Goal: Complete application form

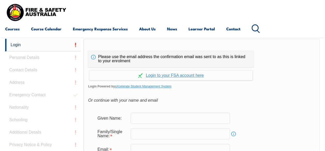
scroll to position [122, 0]
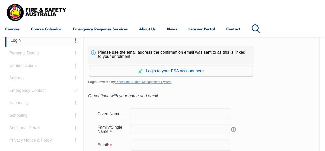
click at [177, 70] on link "Continue with aXcelerate" at bounding box center [170, 71] width 163 height 10
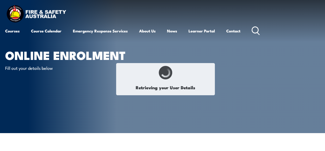
type input "Robyn"
type input "McMurray"
type input "October 17, 1962"
type input "PYBEQJBB3Z"
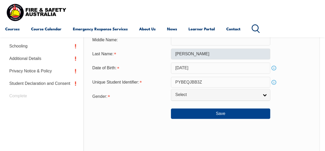
scroll to position [203, 0]
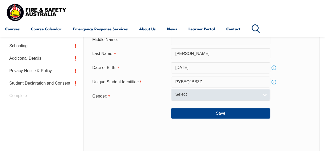
click at [190, 95] on span "Select" at bounding box center [217, 94] width 84 height 5
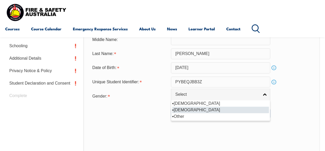
click at [184, 110] on li "[DEMOGRAPHIC_DATA]" at bounding box center [220, 109] width 97 height 6
select select "F"
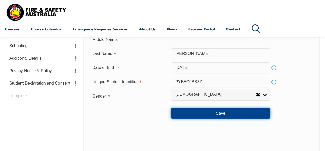
click at [217, 115] on button "Save" at bounding box center [220, 113] width 99 height 10
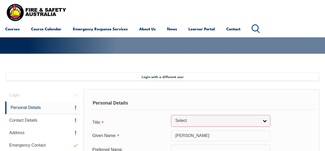
scroll to position [90, 0]
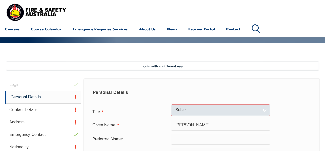
click at [216, 108] on span "Select" at bounding box center [217, 109] width 84 height 5
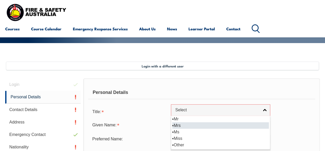
click at [197, 125] on li "Mrs" at bounding box center [220, 125] width 97 height 6
select select "Mrs"
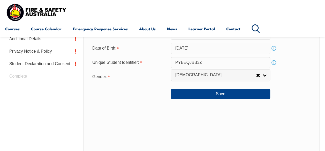
scroll to position [271, 0]
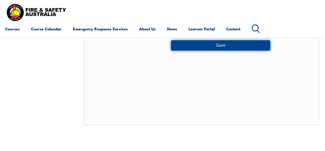
click at [218, 46] on button "Save" at bounding box center [220, 45] width 99 height 10
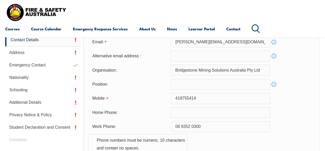
scroll to position [151, 0]
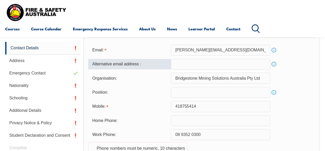
click at [188, 64] on input "email" at bounding box center [220, 63] width 99 height 11
type input "robynmcmurray@bsem.com.au"
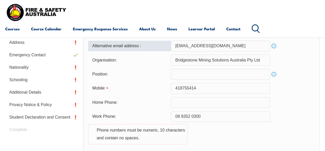
scroll to position [177, 0]
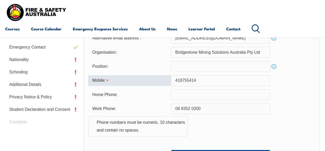
click at [175, 81] on input "418755414" at bounding box center [220, 80] width 99 height 11
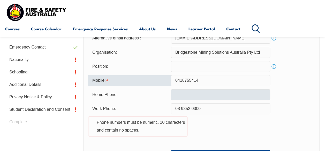
type input "0418755414"
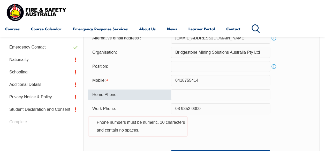
click at [202, 95] on input "text" at bounding box center [220, 94] width 99 height 11
type input "0419968613"
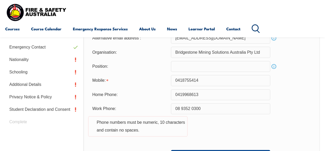
click at [181, 142] on div "Work Phone: 08 9352 0300 Phone numbers must be numeric, 10 characters and conta…" at bounding box center [201, 122] width 227 height 39
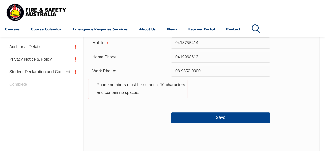
scroll to position [229, 0]
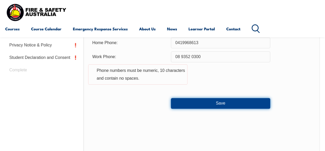
click at [220, 104] on button "Save" at bounding box center [220, 103] width 99 height 10
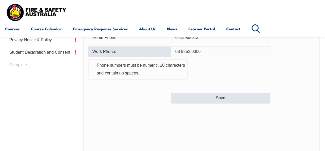
scroll to position [202, 0]
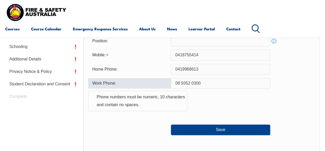
drag, startPoint x: 181, startPoint y: 83, endPoint x: 173, endPoint y: 84, distance: 7.4
click at [173, 84] on input "08 9352 0300" at bounding box center [220, 83] width 99 height 11
click at [186, 83] on input "9352 0300" at bounding box center [220, 83] width 99 height 11
click at [196, 82] on input "93520300" at bounding box center [220, 83] width 99 height 11
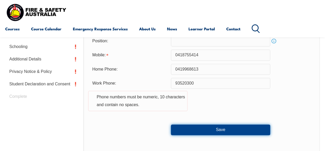
click at [217, 129] on button "Save" at bounding box center [220, 129] width 99 height 10
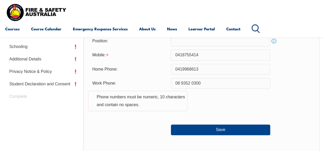
click at [264, 115] on div "Work Phone: 08 9352 0300 Phone numbers must be numeric, 10 characters and conta…" at bounding box center [201, 97] width 227 height 39
click at [181, 83] on input "08 9352 0300" at bounding box center [220, 83] width 99 height 11
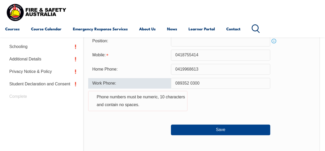
click at [190, 83] on input "089352 0300" at bounding box center [220, 83] width 99 height 11
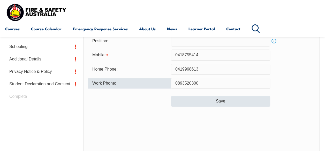
type input "0893520300"
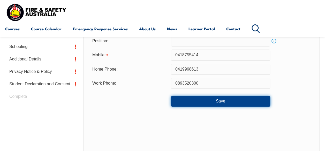
click at [212, 103] on button "Save" at bounding box center [220, 101] width 99 height 10
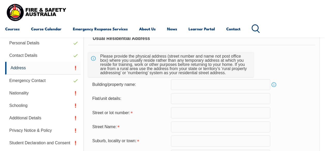
scroll to position [125, 0]
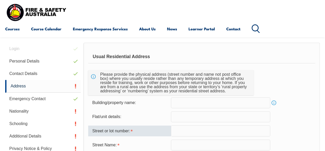
click at [193, 129] on input "text" at bounding box center [220, 130] width 99 height 11
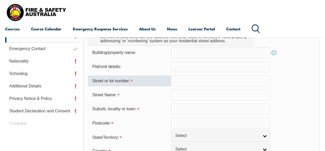
scroll to position [177, 0]
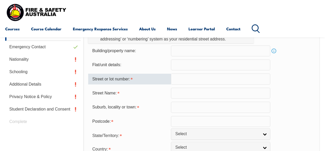
type input "9"
type input "Scrivener Road"
type input "Serpentine"
type input "6125"
select select "1101"
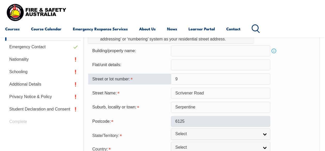
scroll to position [203, 0]
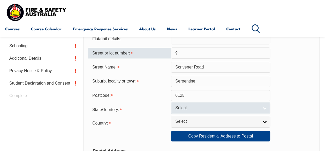
type input "9"
click at [206, 106] on span "Select" at bounding box center [217, 107] width 84 height 5
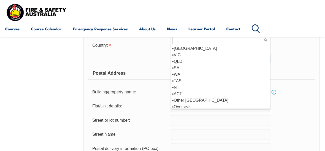
scroll to position [3, 0]
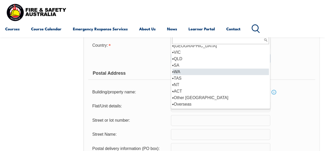
click at [178, 70] on li "WA" at bounding box center [220, 71] width 97 height 6
select select "WA"
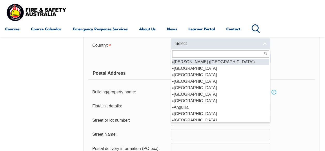
click at [192, 42] on span "Select" at bounding box center [217, 43] width 84 height 5
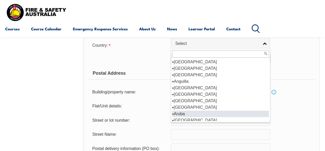
scroll to position [52, 0]
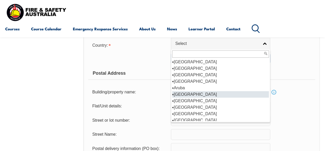
click at [184, 93] on li "[GEOGRAPHIC_DATA]" at bounding box center [220, 94] width 97 height 6
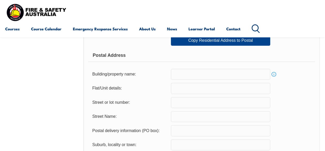
scroll to position [307, 0]
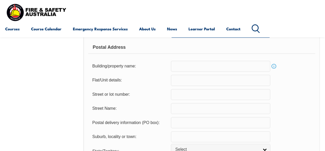
click at [190, 118] on input "text" at bounding box center [220, 122] width 99 height 11
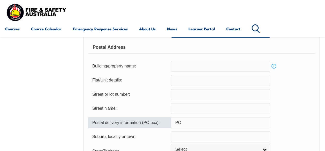
click at [189, 121] on input "PO" at bounding box center [220, 122] width 99 height 11
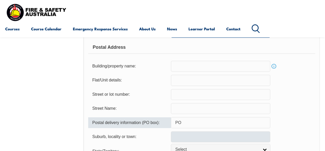
type input "PO Box 245"
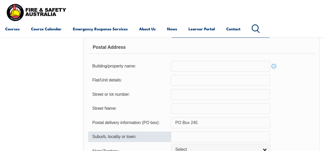
click at [193, 136] on input "text" at bounding box center [220, 136] width 99 height 11
type input "Serpentine"
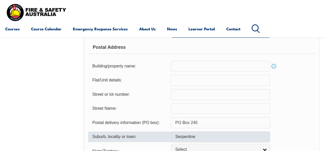
select select "WA"
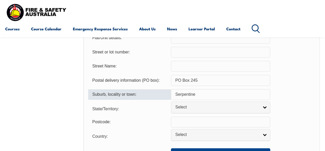
scroll to position [358, 0]
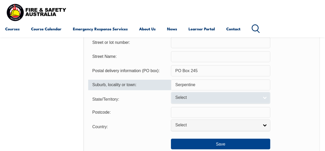
click at [196, 96] on span "Select" at bounding box center [217, 97] width 84 height 5
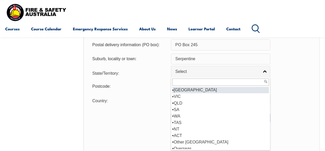
scroll to position [3, 0]
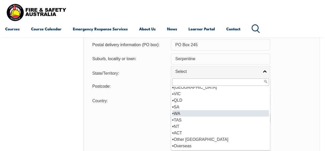
click at [174, 112] on li "WA" at bounding box center [220, 113] width 97 height 6
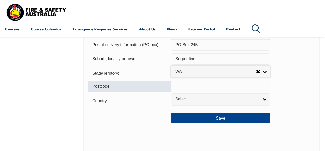
click at [181, 86] on input "text" at bounding box center [220, 86] width 99 height 11
type input "6152"
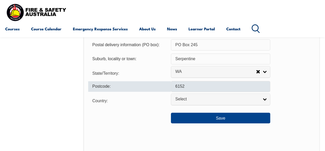
select select "1101"
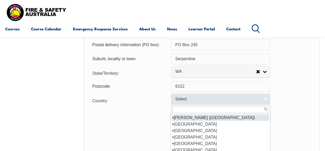
click at [191, 98] on span "Select" at bounding box center [217, 98] width 84 height 5
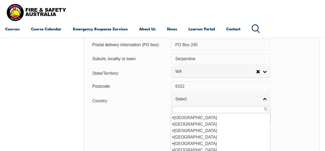
scroll to position [78, 0]
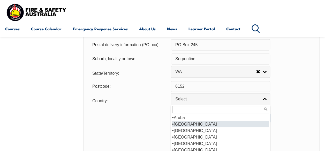
click at [182, 124] on li "[GEOGRAPHIC_DATA]" at bounding box center [220, 123] width 97 height 6
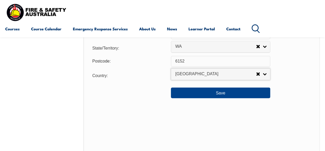
scroll to position [410, 0]
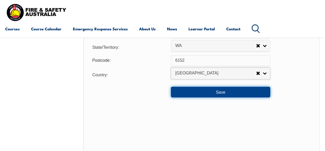
click at [221, 93] on button "Save" at bounding box center [220, 91] width 99 height 10
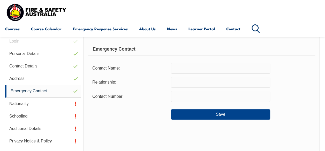
scroll to position [125, 0]
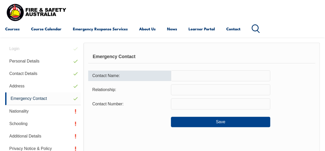
click at [196, 75] on input "text" at bounding box center [220, 75] width 99 height 11
type input "Stephen"
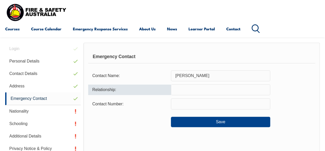
click at [189, 92] on input "text" at bounding box center [220, 89] width 99 height 11
type input "Husband"
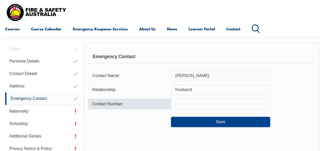
click at [192, 104] on input "text" at bounding box center [220, 103] width 99 height 11
type input "0418194172"
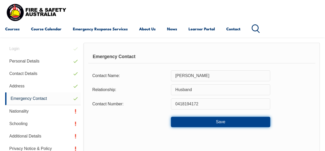
click at [203, 122] on button "Save" at bounding box center [220, 121] width 99 height 10
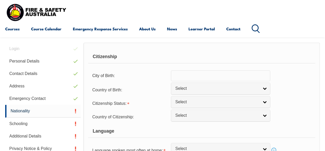
click at [197, 76] on input "text" at bounding box center [220, 75] width 99 height 11
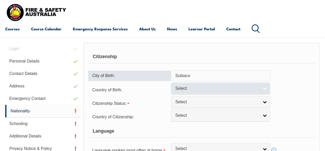
type input "Subiaco"
click at [192, 90] on span "Select" at bounding box center [217, 88] width 84 height 5
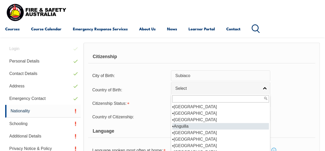
scroll to position [52, 0]
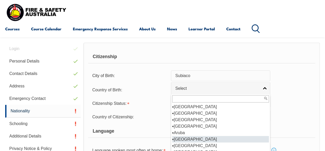
click at [188, 138] on li "[GEOGRAPHIC_DATA]" at bounding box center [220, 139] width 97 height 6
select select "1101"
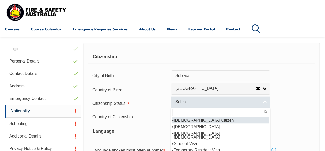
click at [195, 100] on span "Select" at bounding box center [217, 101] width 84 height 5
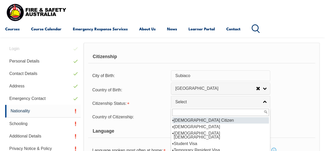
click at [198, 120] on li "[DEMOGRAPHIC_DATA] Citizen" at bounding box center [220, 120] width 97 height 6
select select "1"
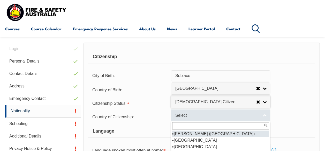
click at [192, 113] on span "Select" at bounding box center [217, 115] width 84 height 5
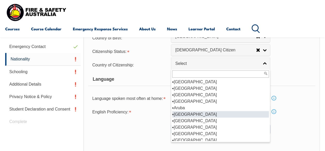
click at [184, 113] on li "[GEOGRAPHIC_DATA]" at bounding box center [220, 114] width 97 height 6
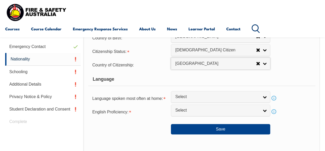
select select "1101"
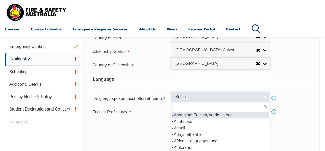
click at [190, 94] on span "Select" at bounding box center [217, 96] width 84 height 5
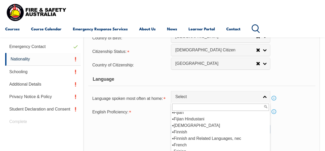
scroll to position [647, 0]
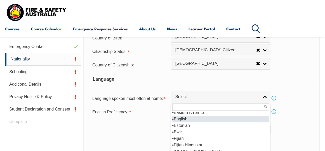
click at [184, 116] on li "English" at bounding box center [220, 118] width 97 height 6
select select "1201"
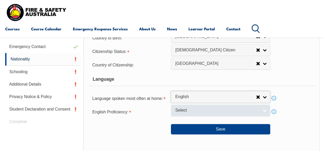
click at [184, 110] on span "Select" at bounding box center [217, 109] width 84 height 5
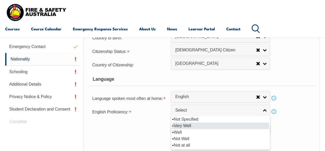
click at [187, 125] on li "Very Well" at bounding box center [220, 125] width 97 height 6
select select "1"
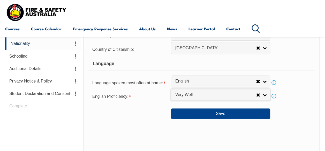
scroll to position [203, 0]
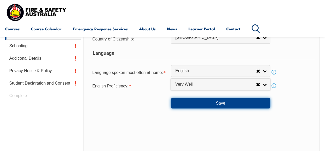
click at [220, 104] on button "Save" at bounding box center [220, 103] width 99 height 10
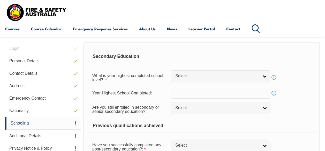
scroll to position [125, 0]
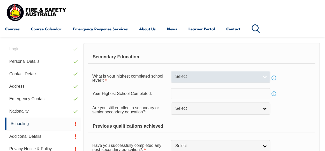
click at [205, 77] on span "Select" at bounding box center [217, 76] width 84 height 5
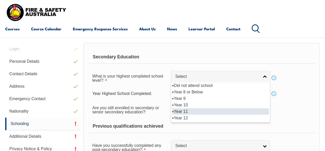
click at [186, 109] on li "Year 11" at bounding box center [220, 111] width 97 height 6
select select "11"
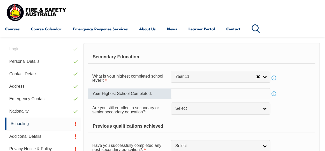
click at [198, 94] on input "text" at bounding box center [220, 93] width 99 height 11
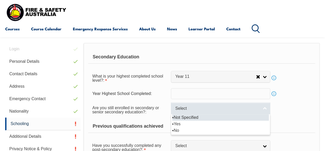
click at [199, 109] on span "Select" at bounding box center [217, 108] width 84 height 5
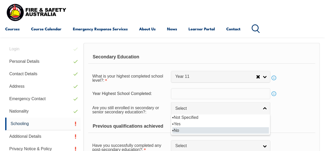
click at [179, 129] on li "No" at bounding box center [220, 130] width 97 height 6
select select "false"
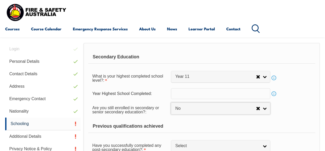
scroll to position [151, 0]
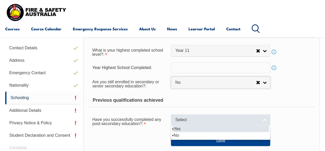
click at [198, 120] on span "Select" at bounding box center [217, 119] width 84 height 5
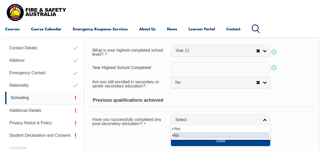
click at [177, 133] on li "No" at bounding box center [220, 135] width 97 height 6
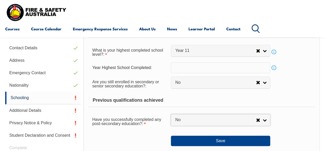
select select "false"
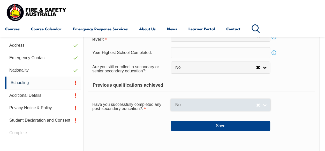
scroll to position [177, 0]
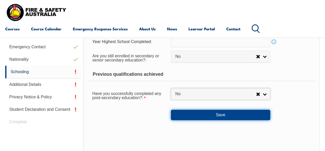
click at [220, 113] on button "Save" at bounding box center [220, 114] width 99 height 10
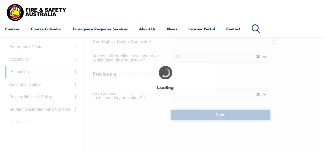
select select
select select "false"
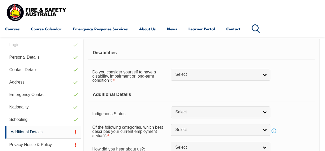
scroll to position [125, 0]
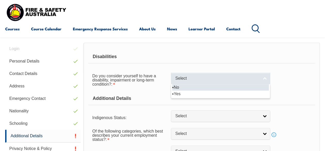
click at [200, 78] on span "Select" at bounding box center [217, 78] width 84 height 5
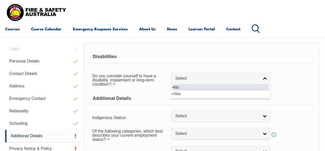
click at [176, 87] on li "No" at bounding box center [220, 87] width 97 height 6
select select "false"
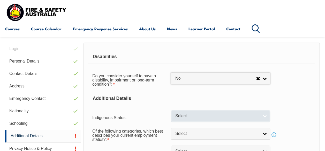
click at [189, 116] on span "Select" at bounding box center [217, 115] width 84 height 5
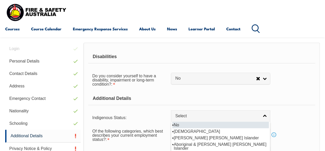
click at [181, 124] on li "No" at bounding box center [220, 124] width 97 height 6
select select "4"
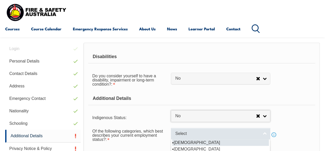
click at [185, 135] on span "Select" at bounding box center [217, 133] width 84 height 5
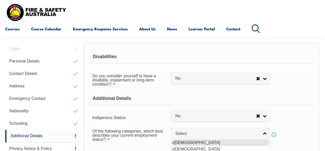
click at [189, 142] on li "[DEMOGRAPHIC_DATA]" at bounding box center [220, 142] width 97 height 6
select select "1"
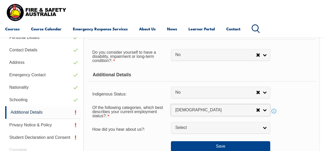
scroll to position [177, 0]
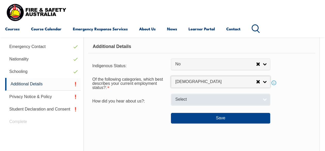
click at [187, 101] on span "Select" at bounding box center [217, 98] width 84 height 5
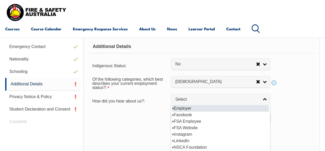
click at [187, 109] on li "Employer" at bounding box center [220, 108] width 97 height 6
select select "8019"
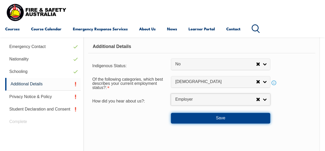
click at [202, 117] on button "Save" at bounding box center [220, 118] width 99 height 10
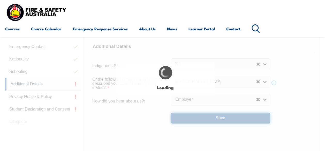
select select "false"
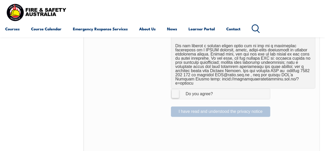
scroll to position [358, 0]
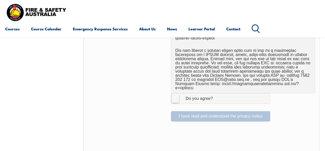
click at [173, 93] on label "I Agree Do you agree?" at bounding box center [220, 98] width 99 height 10
click at [217, 93] on input "I Agree Do you agree?" at bounding box center [221, 98] width 9 height 10
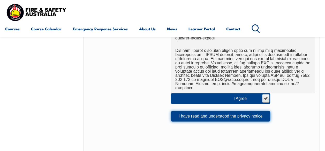
click at [197, 111] on button "I have read and understood the privacy notice" at bounding box center [220, 116] width 99 height 10
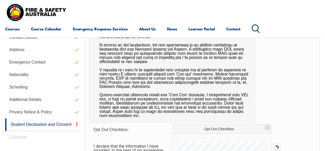
scroll to position [203, 0]
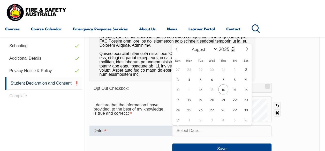
click at [212, 134] on input "text" at bounding box center [221, 130] width 99 height 11
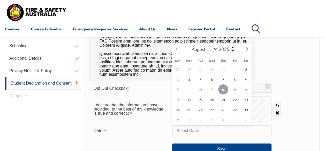
click at [222, 90] on span "14" at bounding box center [223, 89] width 10 height 10
type input "August 14, 2025"
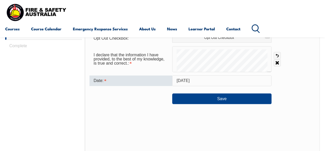
scroll to position [255, 0]
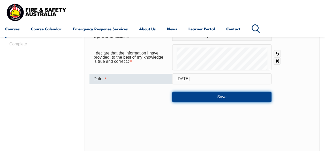
click at [223, 97] on button "Save" at bounding box center [221, 96] width 99 height 10
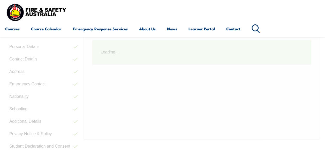
scroll to position [125, 0]
